Goal: Transaction & Acquisition: Purchase product/service

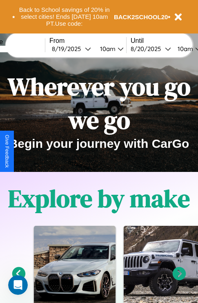
scroll to position [126, 0]
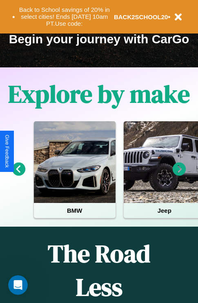
click at [179, 175] on icon at bounding box center [179, 168] width 13 height 13
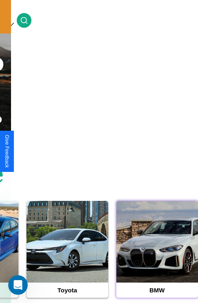
click at [157, 254] on div at bounding box center [157, 242] width 82 height 82
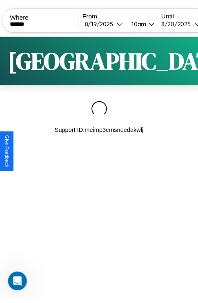
scroll to position [0, 71]
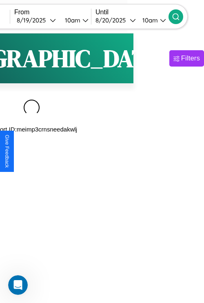
type input "******"
click at [180, 16] on icon at bounding box center [176, 17] width 8 height 8
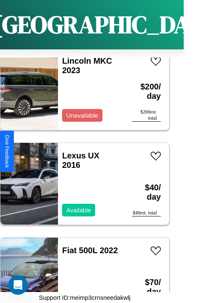
scroll to position [14050, 0]
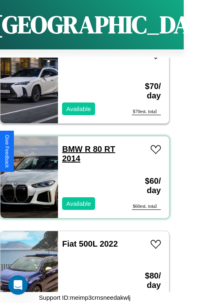
click at [70, 145] on link "BMW R 80 RT 2014" at bounding box center [88, 154] width 53 height 18
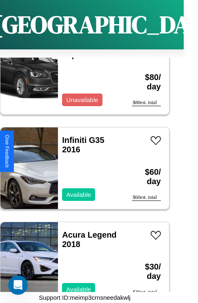
scroll to position [5903, 0]
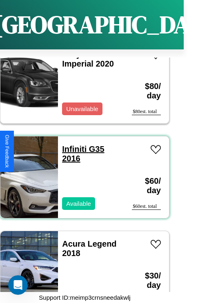
click at [72, 145] on link "Infiniti G35 2016" at bounding box center [83, 154] width 42 height 18
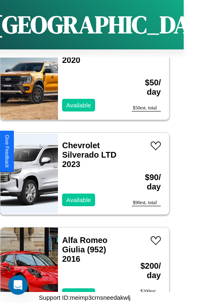
scroll to position [2399, 0]
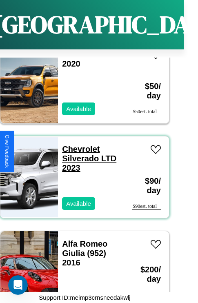
click at [78, 145] on link "Chevrolet Silverado LTD 2023" at bounding box center [89, 159] width 54 height 28
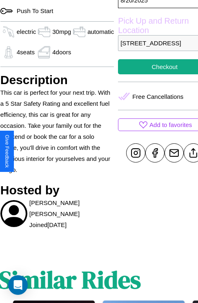
scroll to position [253, 31]
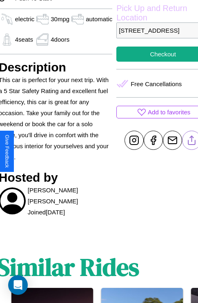
click at [192, 142] on line at bounding box center [192, 139] width 0 height 6
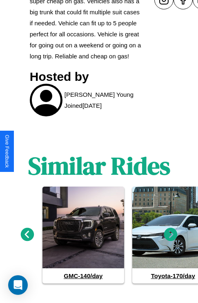
scroll to position [412, 0]
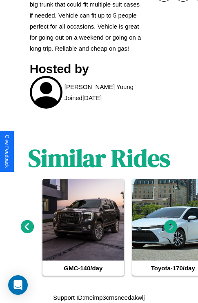
click at [171, 227] on icon at bounding box center [170, 226] width 13 height 13
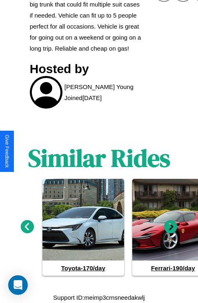
click at [171, 227] on icon at bounding box center [170, 226] width 13 height 13
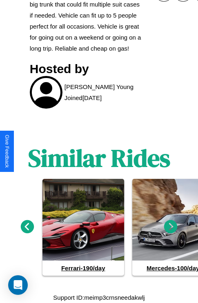
click at [171, 227] on icon at bounding box center [170, 226] width 13 height 13
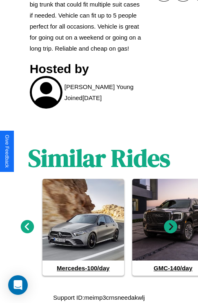
click at [171, 227] on icon at bounding box center [170, 226] width 13 height 13
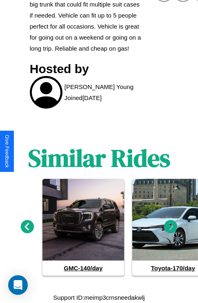
click at [171, 227] on icon at bounding box center [170, 226] width 13 height 13
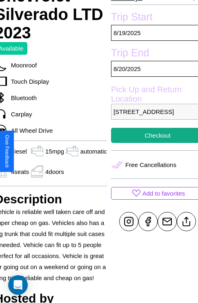
scroll to position [166, 36]
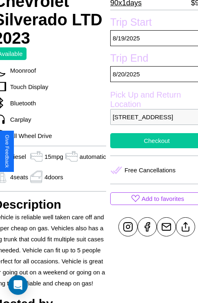
click at [151, 148] on button "Checkout" at bounding box center [156, 140] width 93 height 15
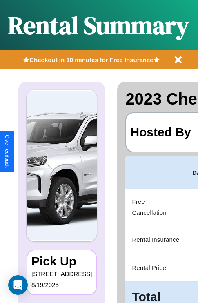
scroll to position [0, 154]
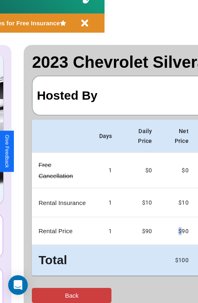
click at [40, 295] on button "Back" at bounding box center [72, 295] width 80 height 15
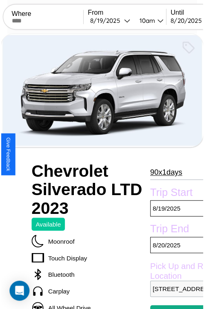
scroll to position [53, 36]
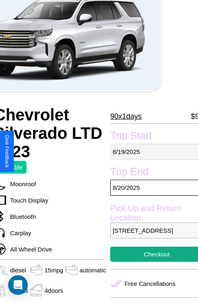
click at [151, 151] on p "[DATE]" at bounding box center [156, 152] width 93 height 16
select select "*"
select select "****"
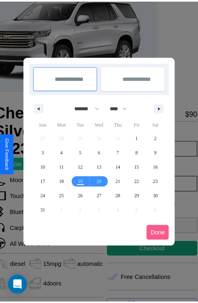
scroll to position [0, 36]
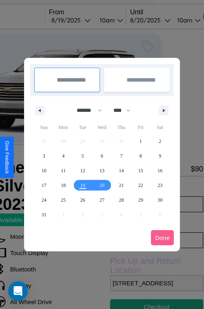
click at [82, 20] on div at bounding box center [102, 154] width 204 height 309
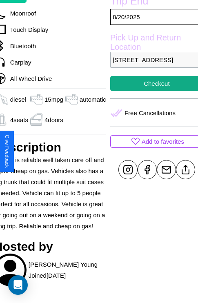
scroll to position [252, 36]
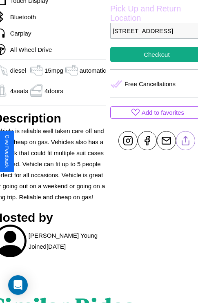
click at [185, 142] on line at bounding box center [185, 139] width 0 height 6
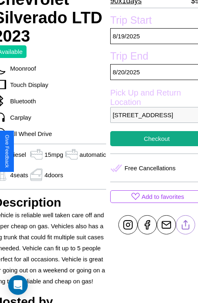
scroll to position [166, 36]
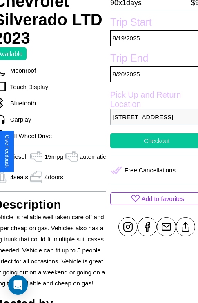
click at [151, 148] on button "Checkout" at bounding box center [156, 140] width 93 height 15
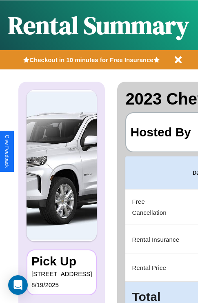
scroll to position [0, 154]
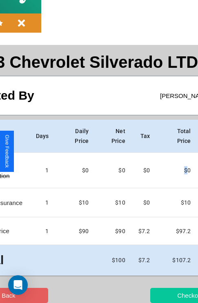
click at [158, 295] on button "Checkout" at bounding box center [190, 295] width 80 height 15
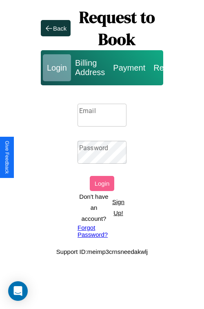
click at [118, 207] on p "Sign Up!" at bounding box center [118, 207] width 16 height 22
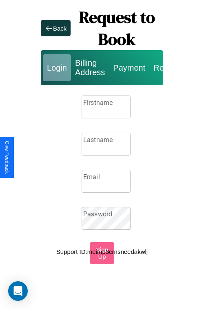
click at [106, 107] on input "Firstname" at bounding box center [106, 107] width 49 height 23
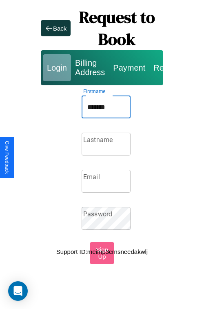
type input "*******"
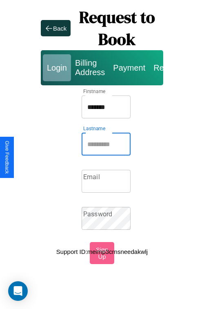
click at [106, 144] on input "Lastname" at bounding box center [106, 144] width 49 height 23
type input "******"
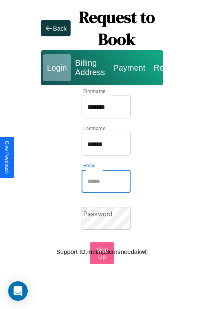
click at [106, 181] on input "Email" at bounding box center [106, 181] width 49 height 23
type input "**********"
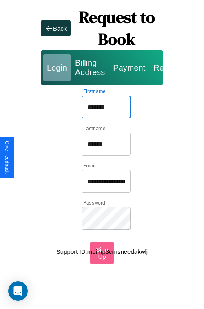
click at [106, 107] on input "*******" at bounding box center [106, 107] width 49 height 23
type input "**********"
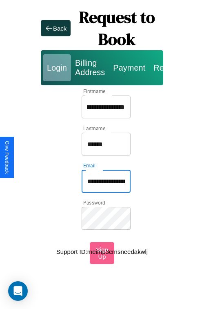
scroll to position [0, 0]
click at [106, 181] on input "**********" at bounding box center [106, 181] width 49 height 23
type input "**********"
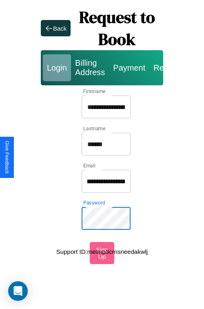
scroll to position [0, 0]
